Goal: Download file/media

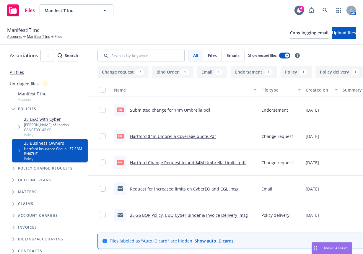
click at [199, 138] on link "Hartford $4m Umbrella Coverage quote.Pdf" at bounding box center [173, 137] width 86 height 6
